Goal: Information Seeking & Learning: Compare options

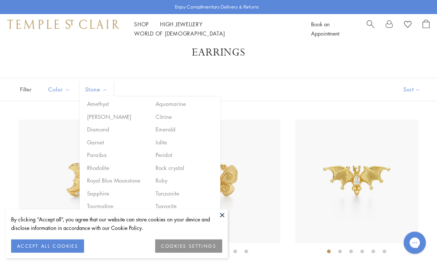
scroll to position [16, 0]
click at [112, 182] on button "Royal Blue Moonstone" at bounding box center [116, 180] width 63 height 9
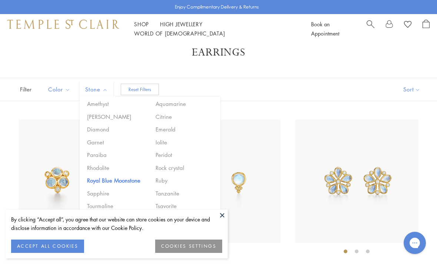
click at [322, 82] on div "Filter (1) Sort Color Blue Gold Green Multicolored Orange Pink Purple Red" at bounding box center [218, 89] width 437 height 23
click at [222, 221] on button at bounding box center [221, 214] width 11 height 11
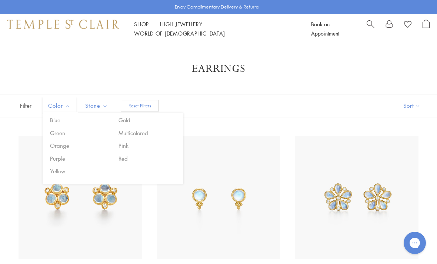
click at [54, 123] on button "Blue" at bounding box center [79, 120] width 63 height 9
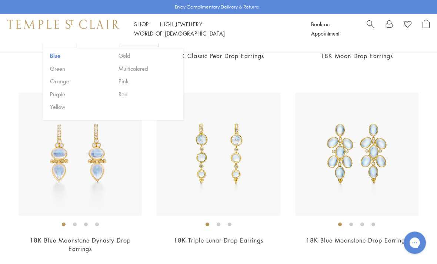
scroll to position [802, 0]
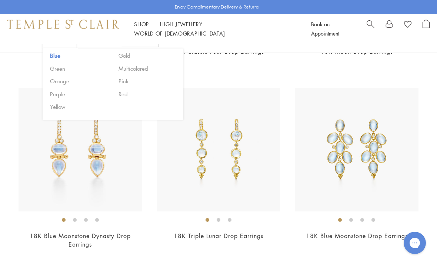
click at [214, 232] on link "18K Triple Lunar Drop Earrings" at bounding box center [219, 236] width 90 height 8
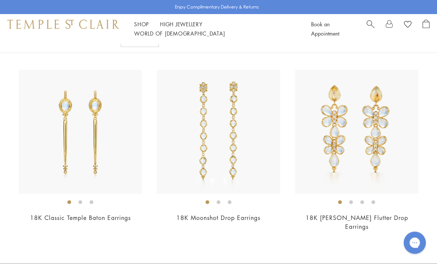
scroll to position [1019, 0]
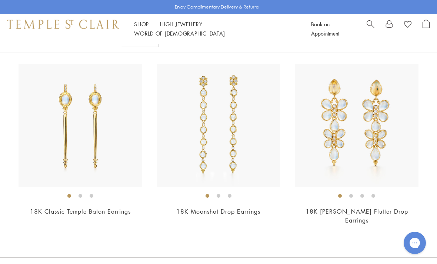
click at [205, 207] on link "18K Moonshot Drop Earrings" at bounding box center [218, 211] width 84 height 8
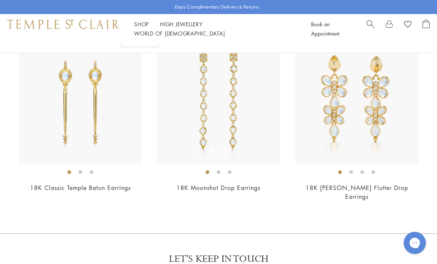
click at [203, 184] on link "18K Moonshot Drop Earrings" at bounding box center [218, 188] width 84 height 8
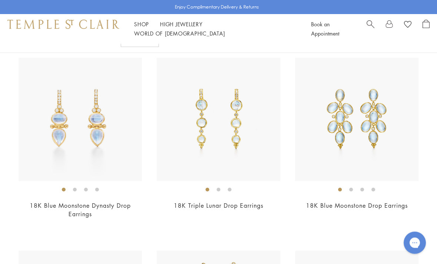
scroll to position [844, 0]
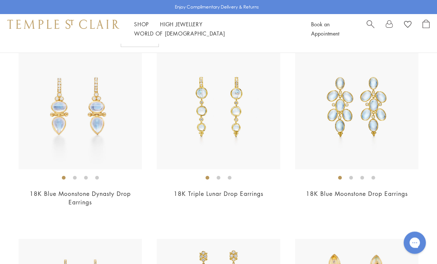
click at [215, 190] on link "18K Triple Lunar Drop Earrings" at bounding box center [219, 194] width 90 height 8
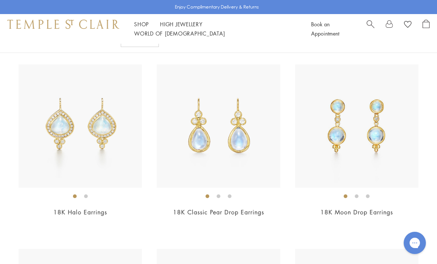
scroll to position [643, 0]
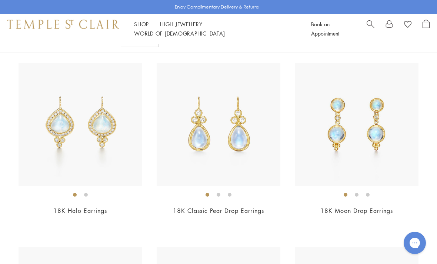
click at [231, 206] on link "18K Classic Pear Drop Earrings" at bounding box center [218, 210] width 91 height 8
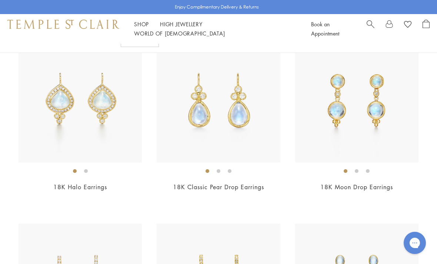
click at [348, 183] on link "18K Moon Drop Earrings" at bounding box center [356, 187] width 73 height 8
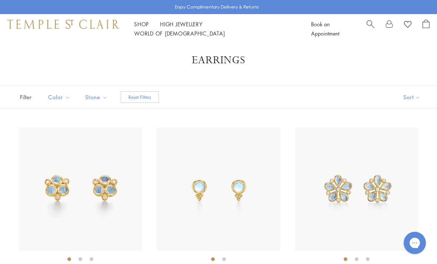
scroll to position [0, 0]
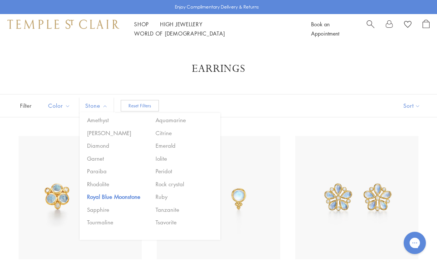
click at [167, 214] on button "Tanzanite" at bounding box center [185, 209] width 63 height 9
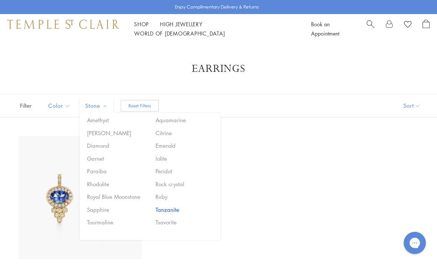
click at [97, 120] on button "Amethyst" at bounding box center [116, 120] width 63 height 9
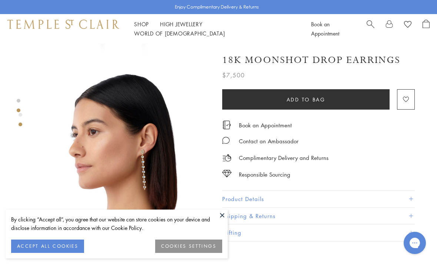
scroll to position [113, 0]
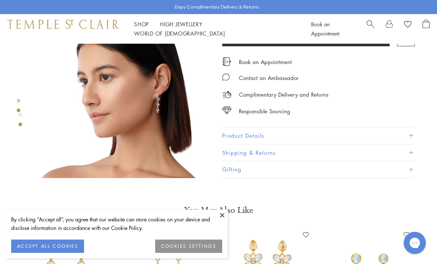
scroll to position [224, 0]
